Goal: Navigation & Orientation: Find specific page/section

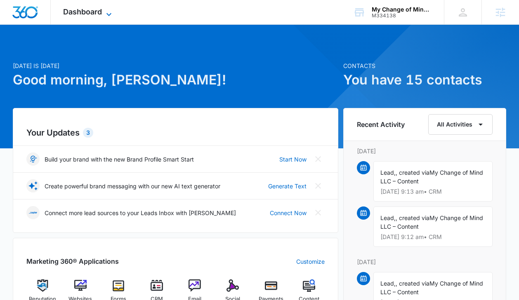
click at [91, 15] on span "Dashboard" at bounding box center [82, 11] width 39 height 9
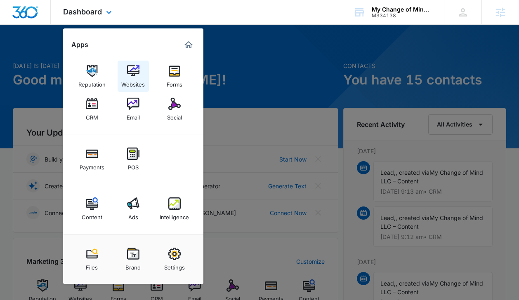
click at [142, 77] on div "Websites" at bounding box center [133, 82] width 24 height 11
